Goal: Task Accomplishment & Management: Manage account settings

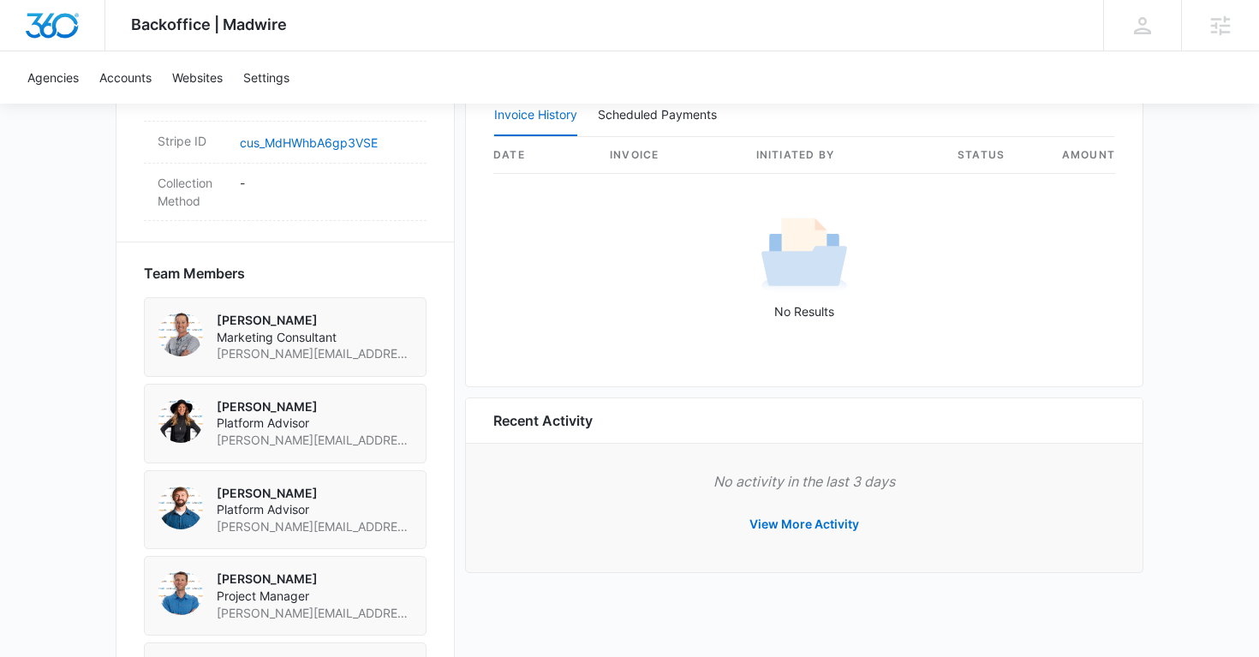
scroll to position [1193, 0]
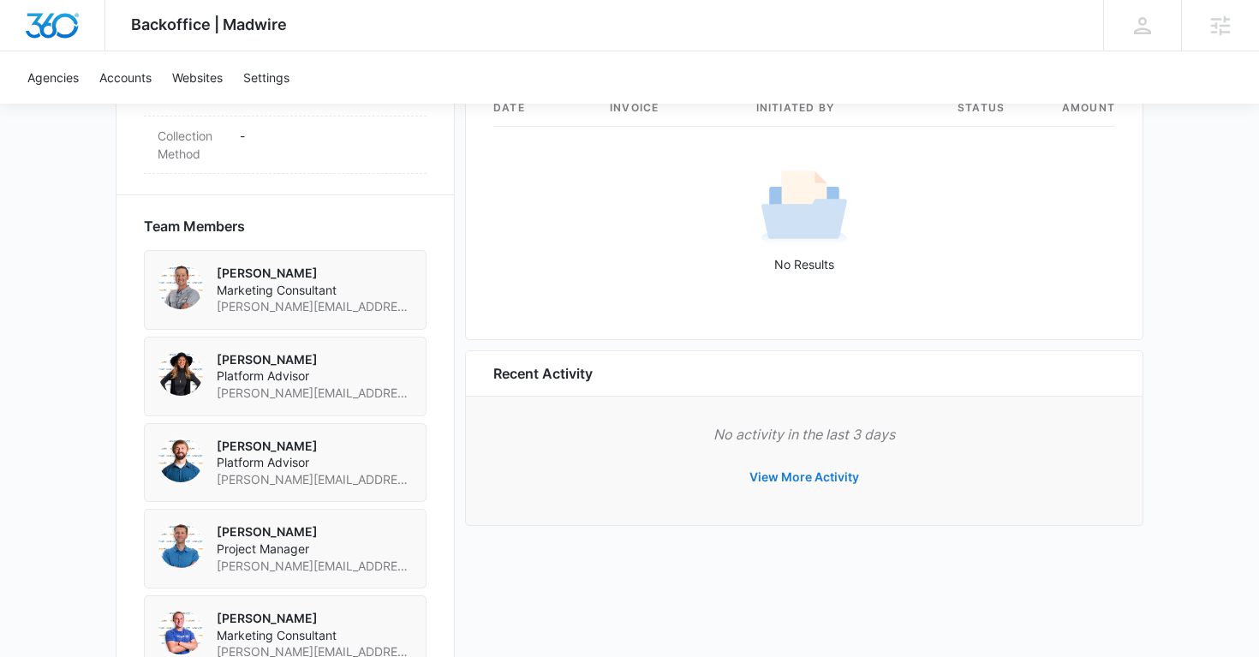
click at [801, 485] on button "View More Activity" at bounding box center [804, 476] width 144 height 41
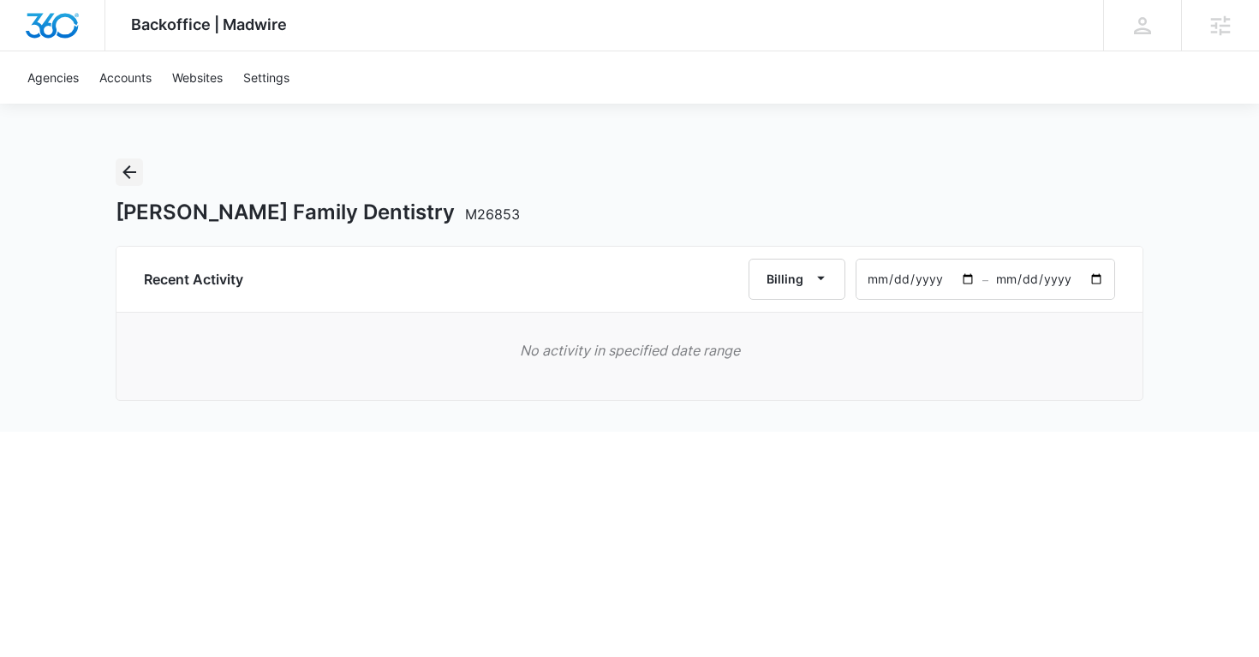
click at [136, 176] on icon "Back" at bounding box center [129, 172] width 21 height 21
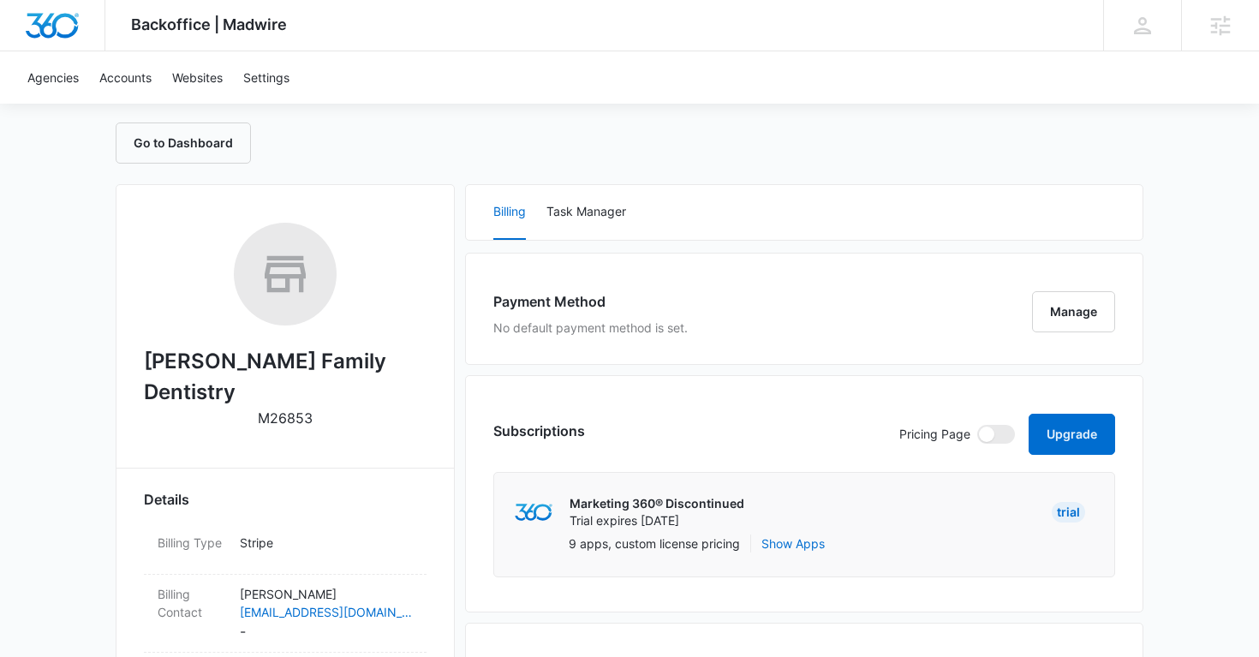
scroll to position [158, 0]
click at [1067, 311] on button "Manage" at bounding box center [1073, 313] width 83 height 41
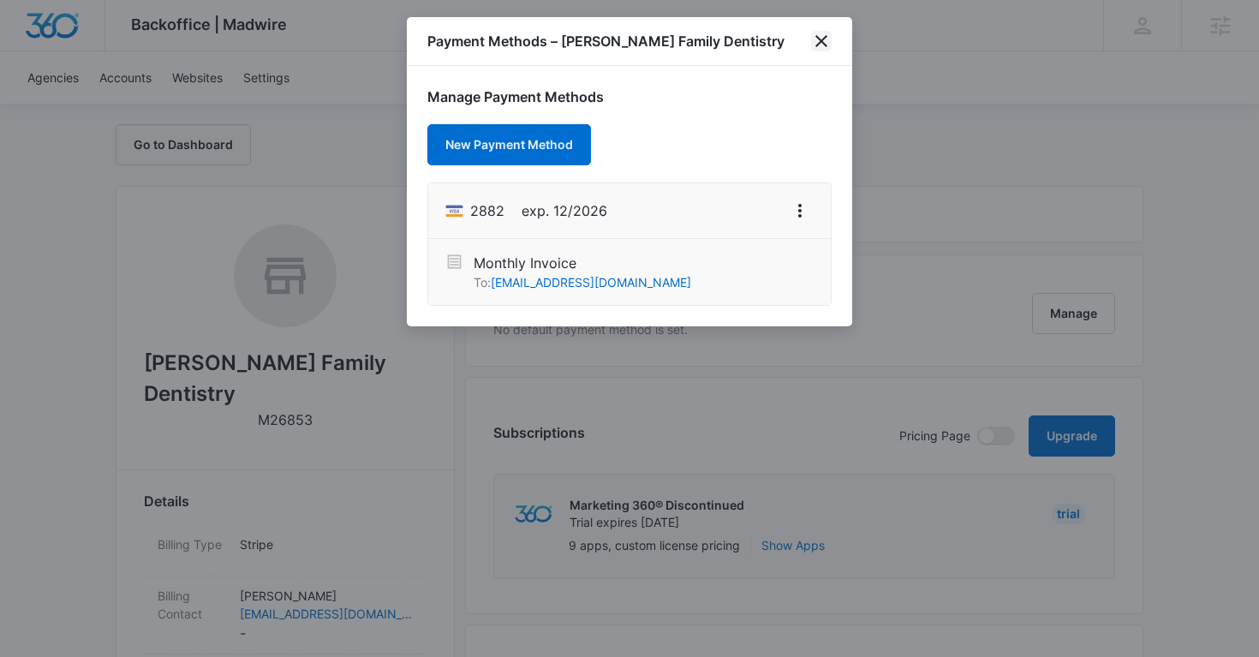
click at [824, 42] on icon "close" at bounding box center [821, 41] width 21 height 21
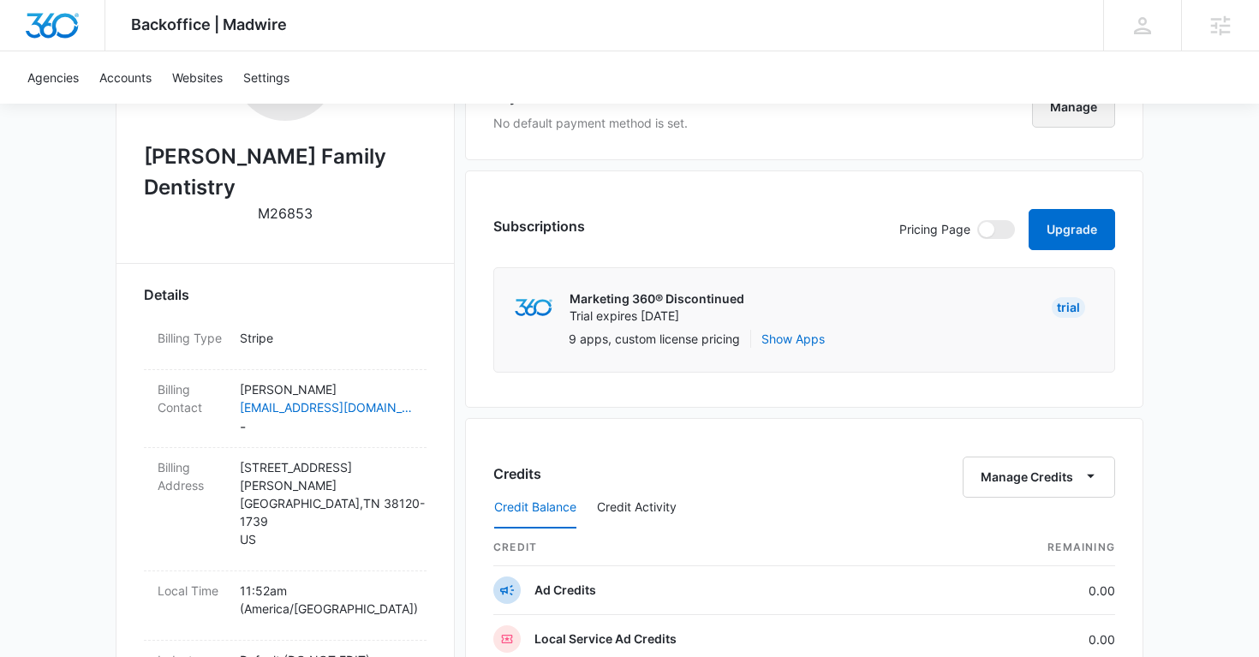
scroll to position [366, 0]
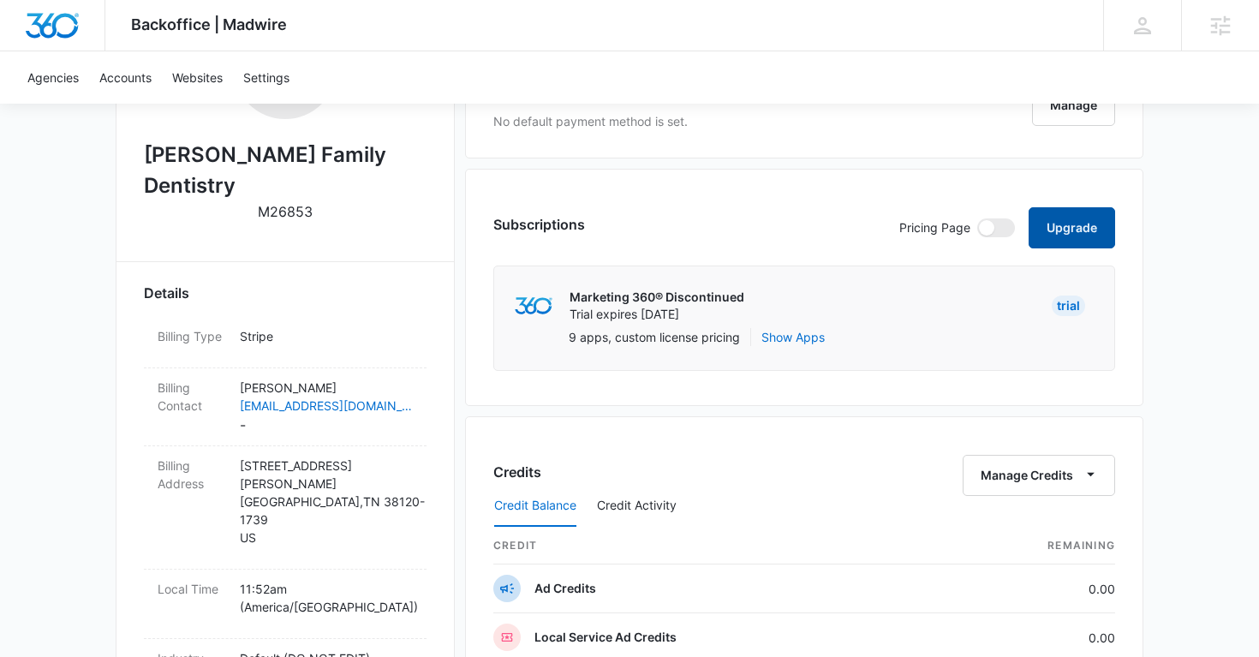
click at [1056, 220] on button "Upgrade" at bounding box center [1071, 227] width 86 height 41
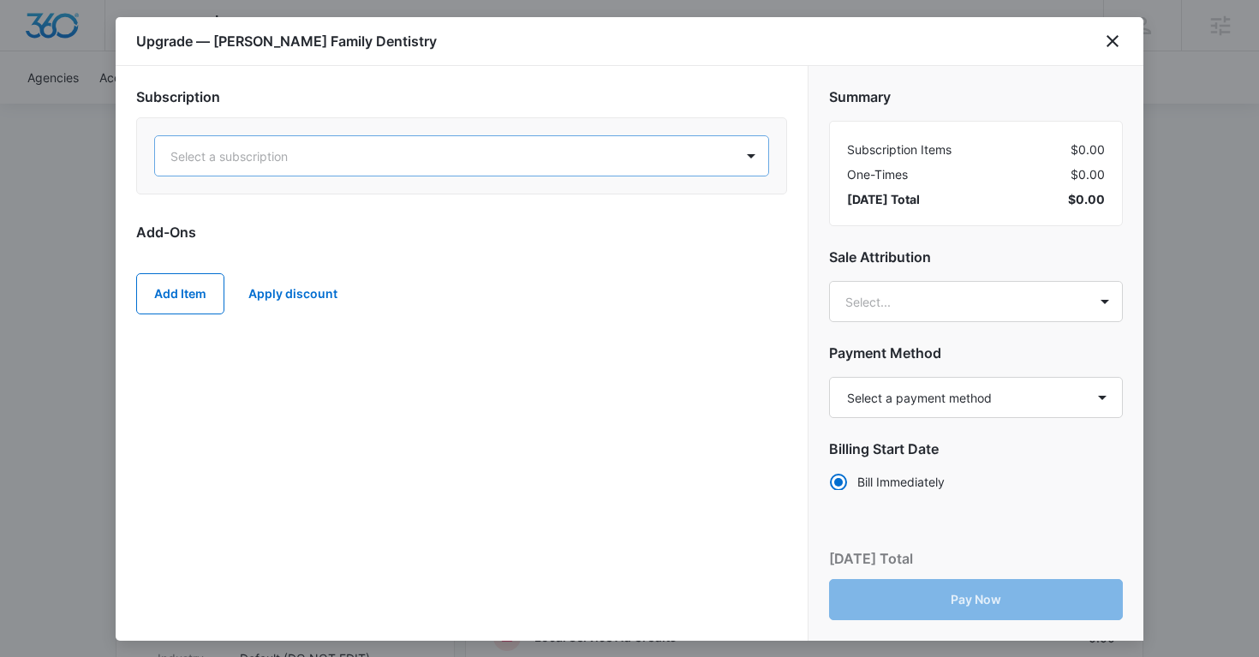
click at [374, 158] on div at bounding box center [440, 156] width 541 height 21
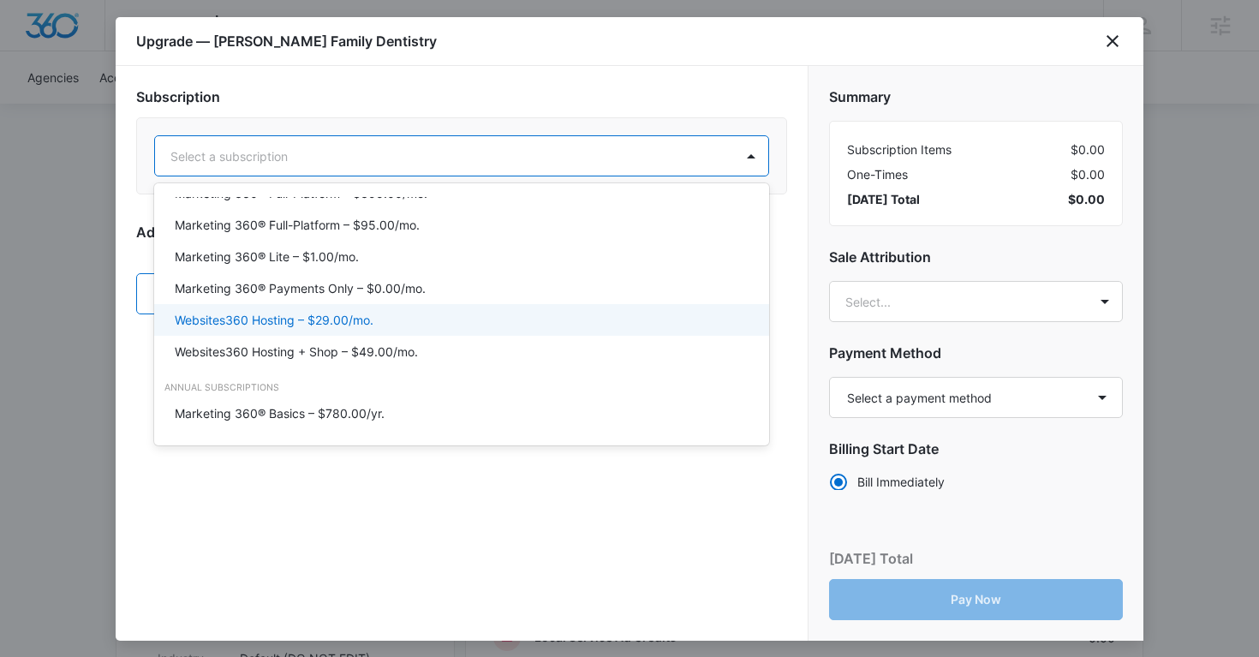
scroll to position [177, 0]
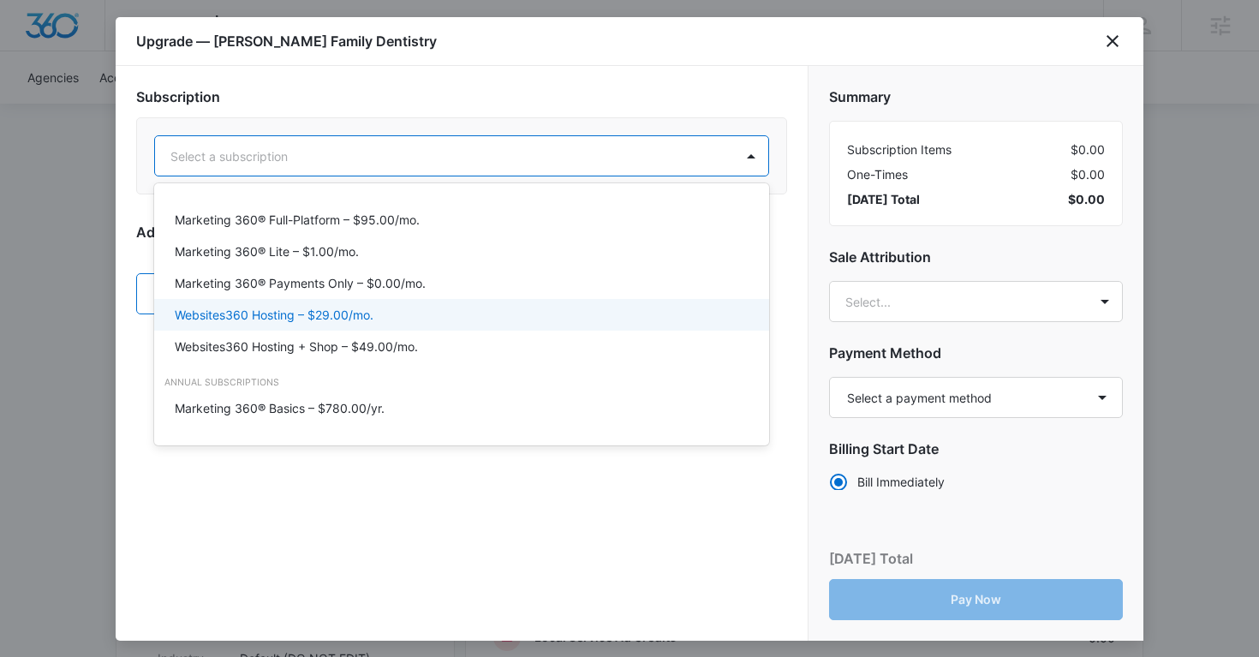
click at [386, 315] on div "Websites360 Hosting – $29.00/mo." at bounding box center [460, 315] width 570 height 18
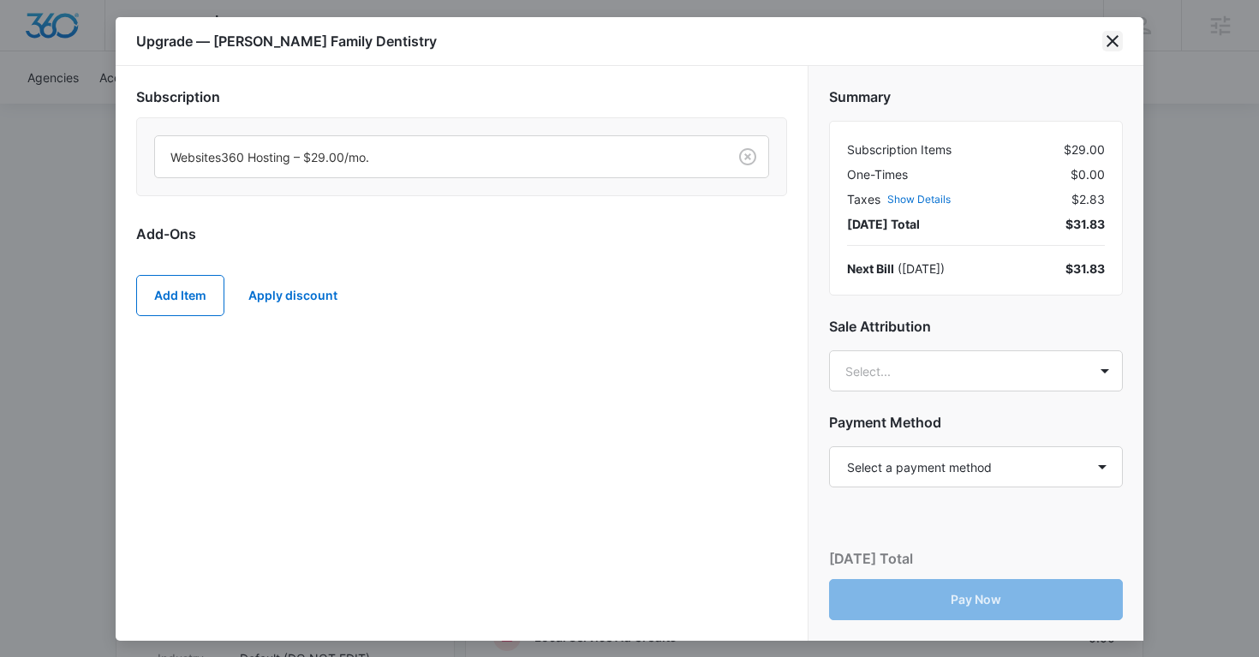
click at [1121, 41] on icon "close" at bounding box center [1112, 41] width 21 height 21
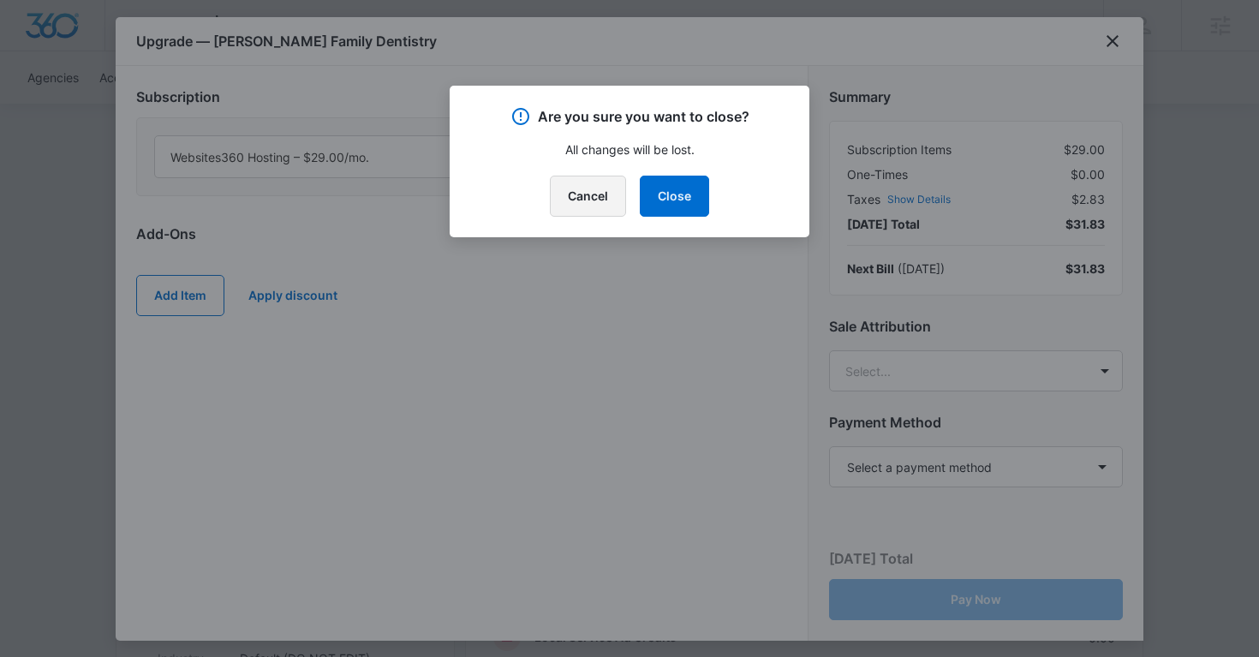
click at [596, 202] on button "Cancel" at bounding box center [588, 196] width 76 height 41
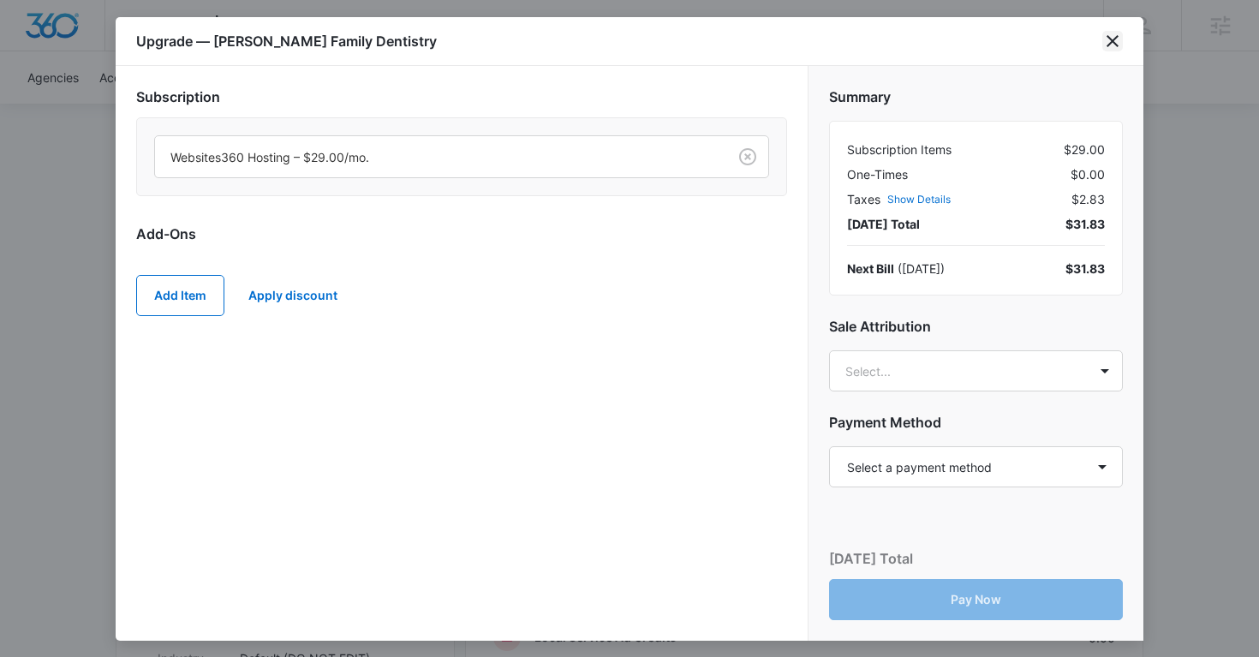
click at [1110, 47] on icon "close" at bounding box center [1112, 41] width 21 height 21
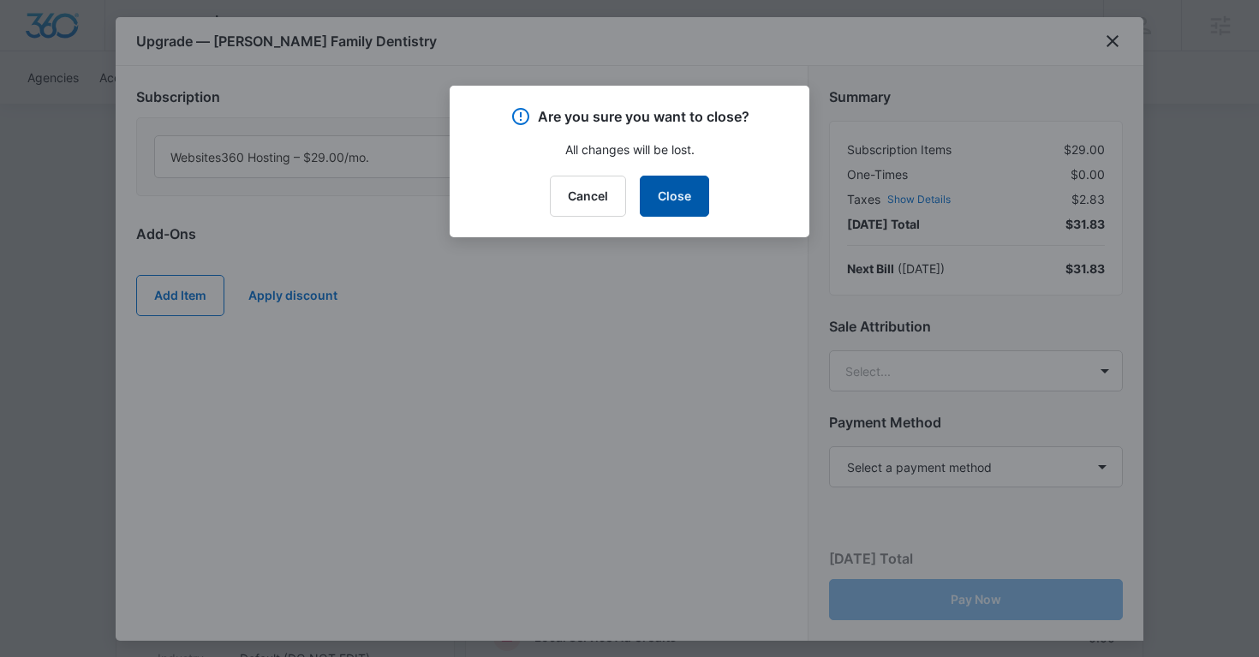
click at [688, 183] on button "Close" at bounding box center [674, 196] width 69 height 41
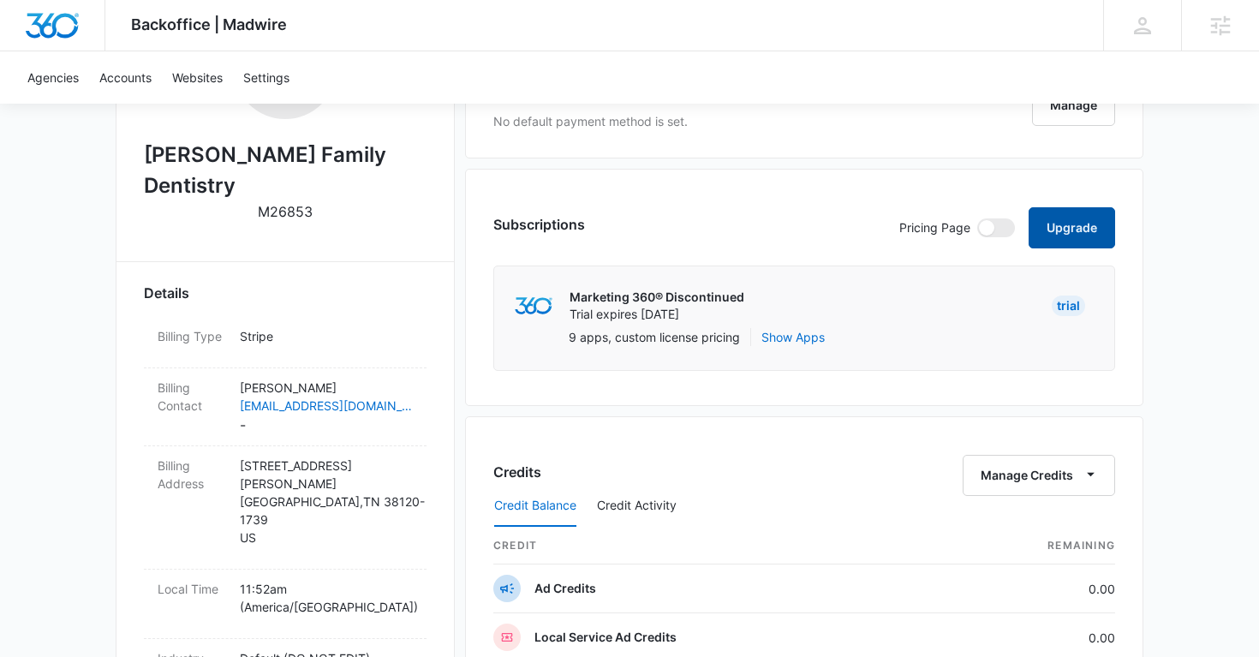
scroll to position [0, 0]
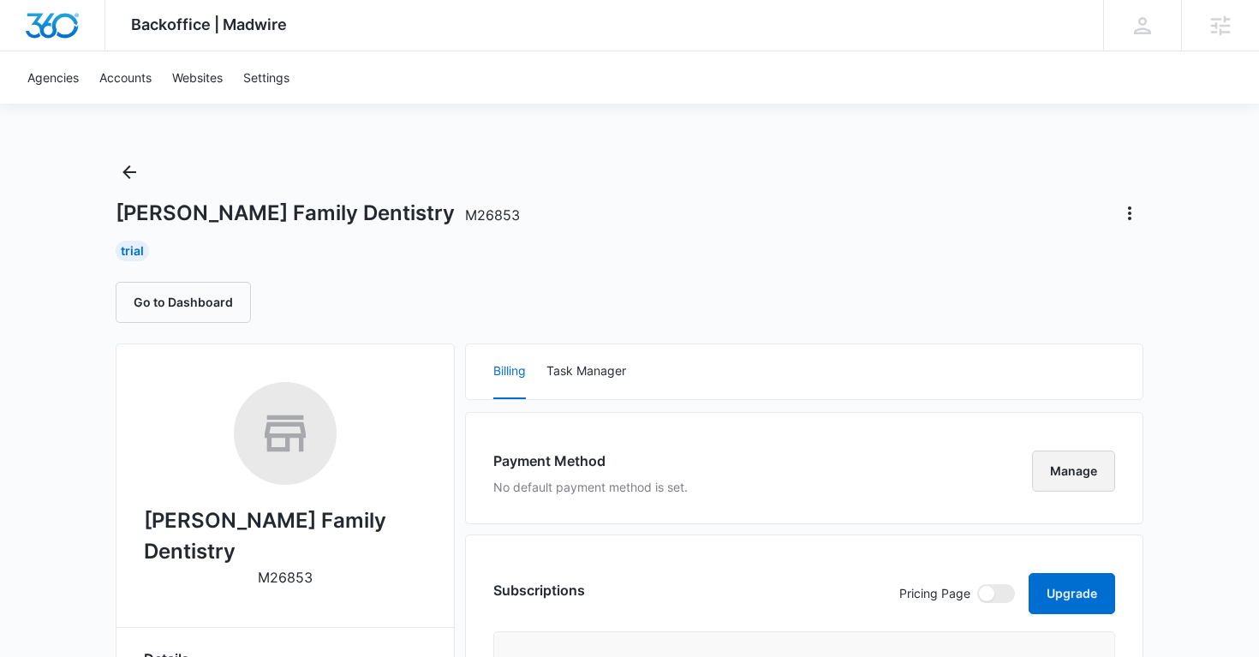
click at [1067, 470] on button "Manage" at bounding box center [1073, 470] width 83 height 41
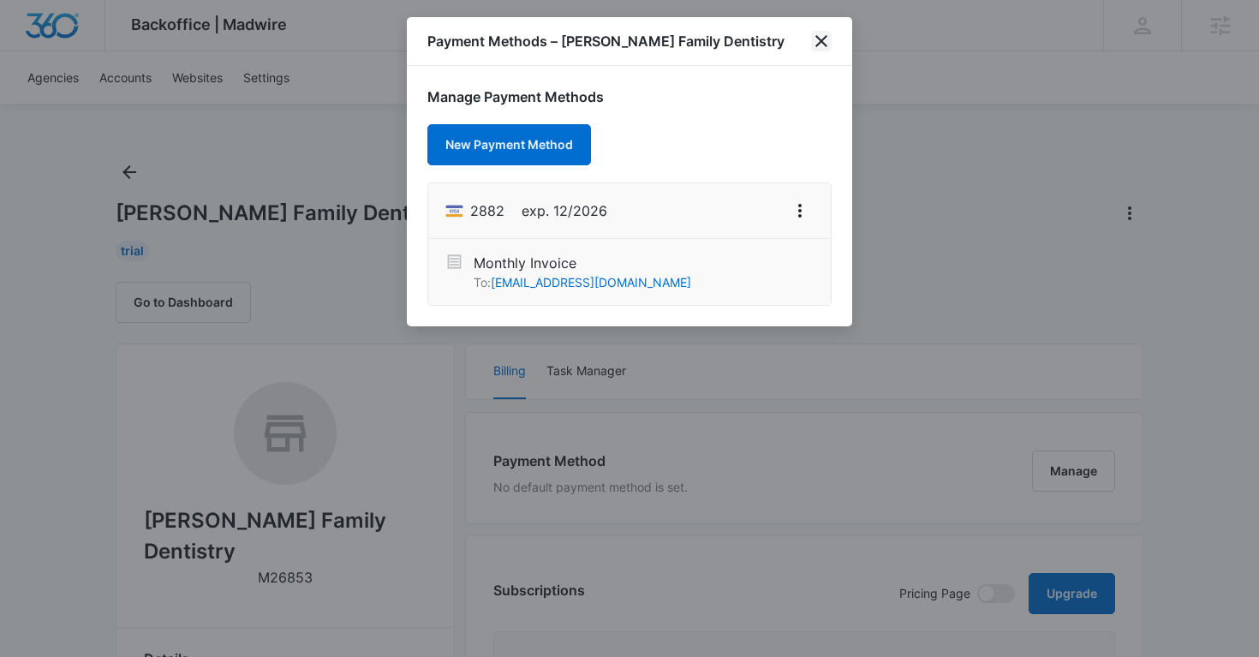
click at [820, 39] on icon "close" at bounding box center [821, 41] width 12 height 12
